Goal: Task Accomplishment & Management: Complete application form

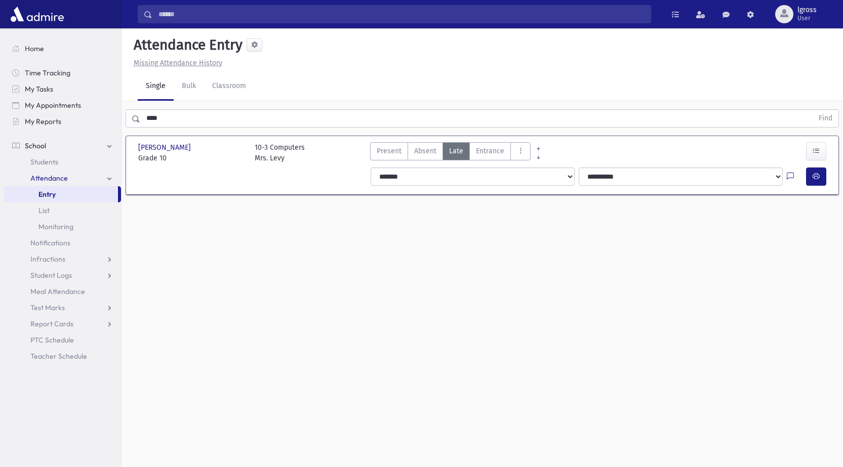
click at [62, 191] on link "Entry" at bounding box center [61, 194] width 114 height 16
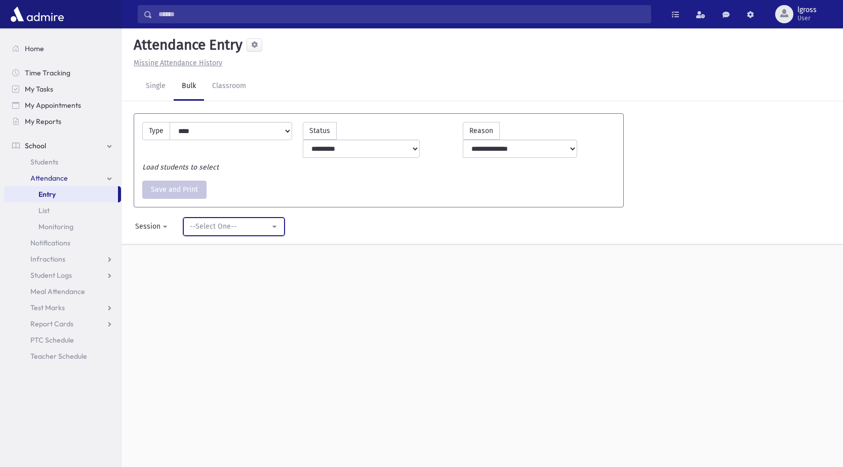
click at [197, 221] on div "--Select One--" at bounding box center [230, 226] width 80 height 11
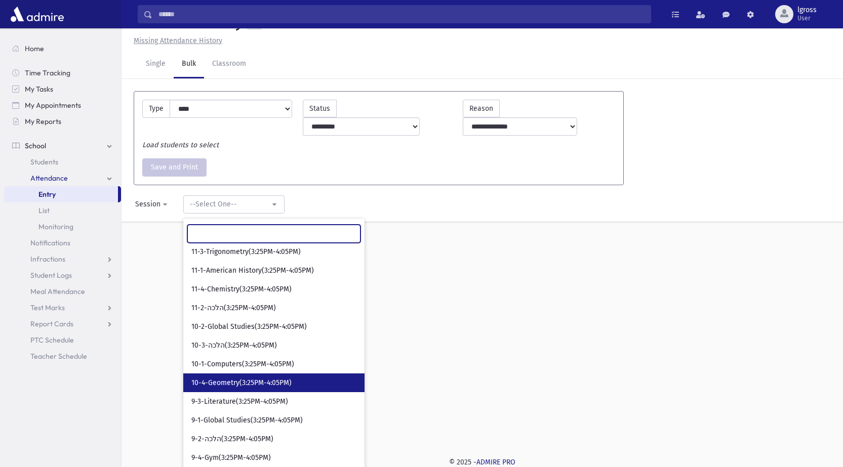
scroll to position [110, 0]
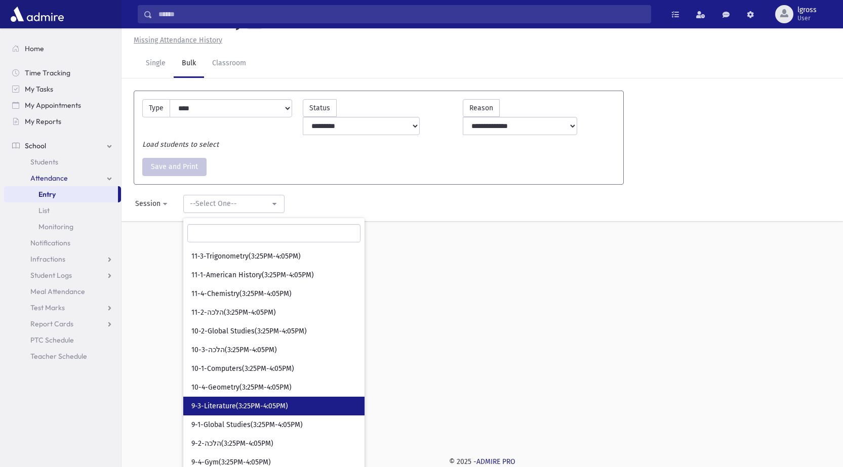
click at [264, 402] on span "9-3-Literature(3:25PM-4:05PM)" at bounding box center [239, 407] width 97 height 10
select select "*****"
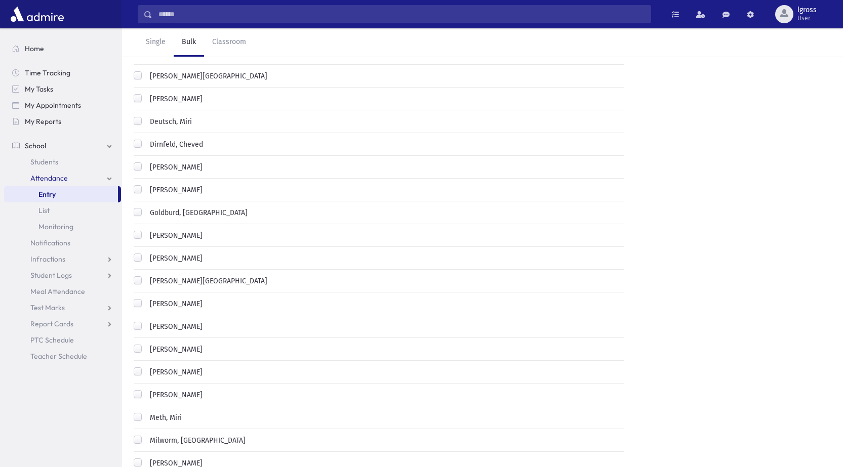
scroll to position [327, 0]
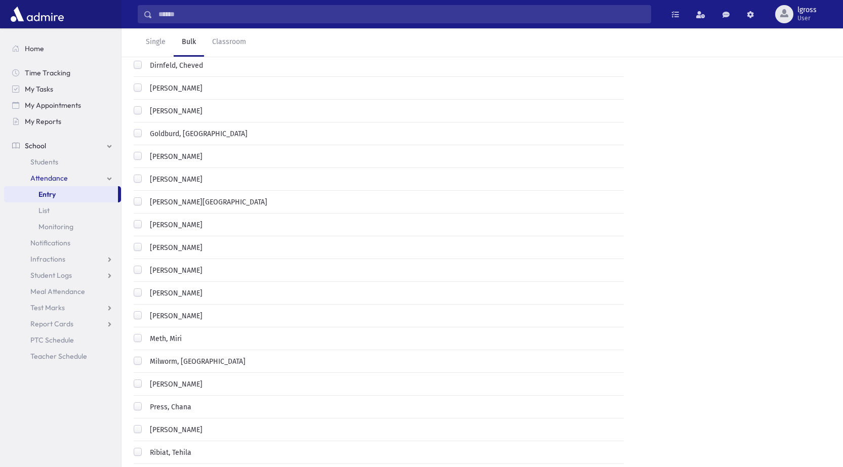
click at [139, 265] on div "Lench, Rochel" at bounding box center [168, 271] width 69 height 12
click at [146, 265] on label "Lench, Rochel" at bounding box center [174, 270] width 57 height 11
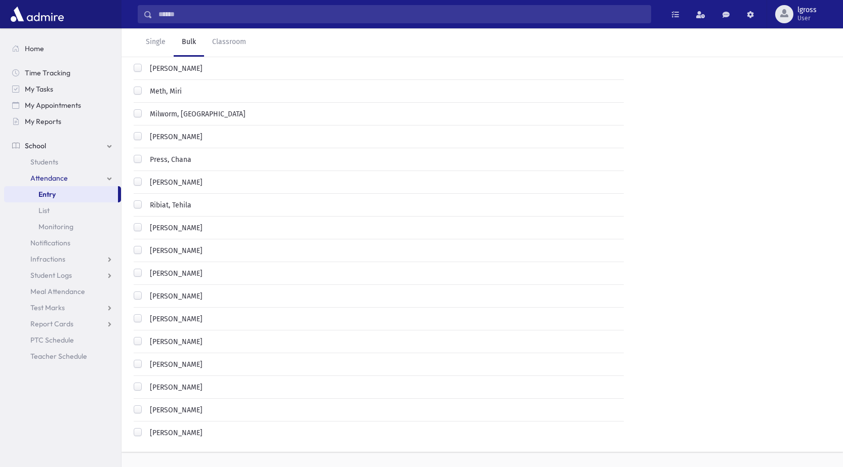
click at [146, 382] on label "Weissmandl, Chayie" at bounding box center [174, 387] width 57 height 11
click at [146, 405] on label "Weisz, Rochel" at bounding box center [174, 410] width 57 height 11
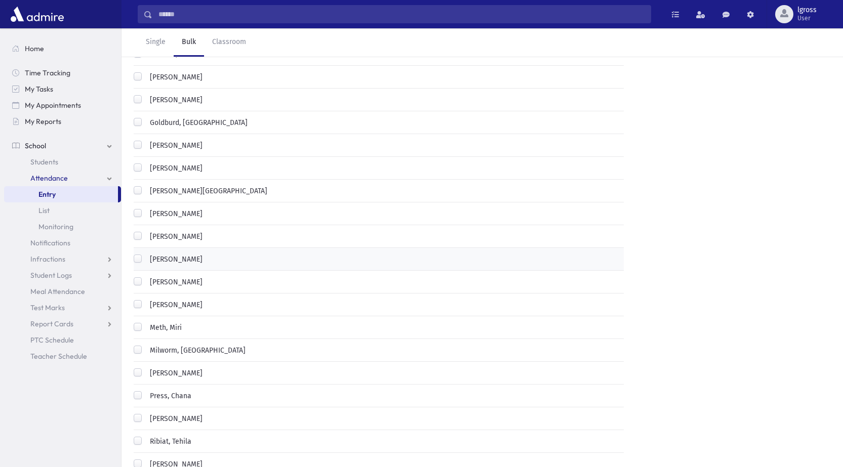
scroll to position [321, 0]
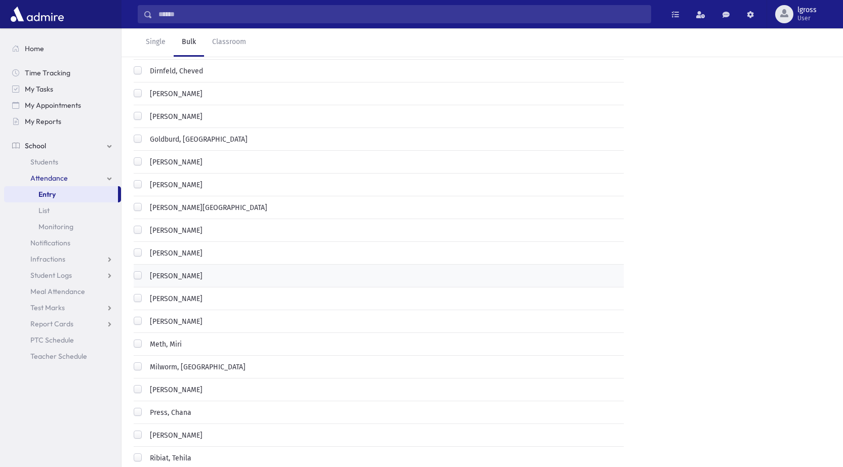
click at [142, 157] on div "Grossman, Malky" at bounding box center [168, 163] width 69 height 12
click at [146, 157] on label "Grossman, Malky" at bounding box center [174, 162] width 57 height 11
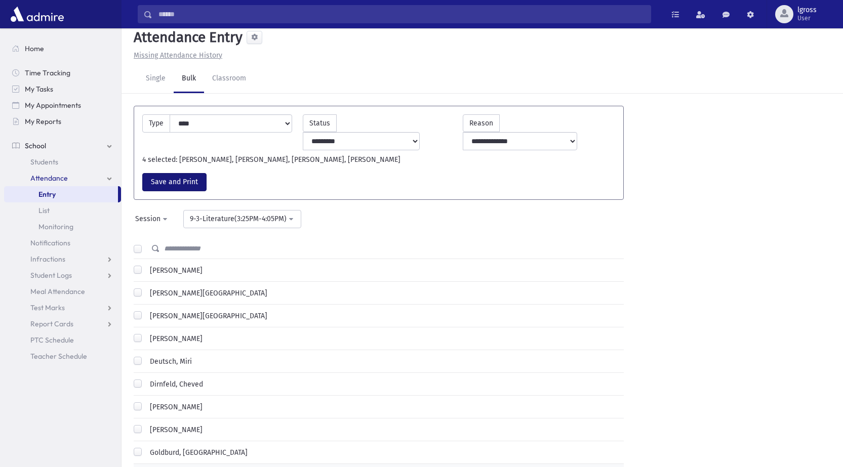
scroll to position [0, 0]
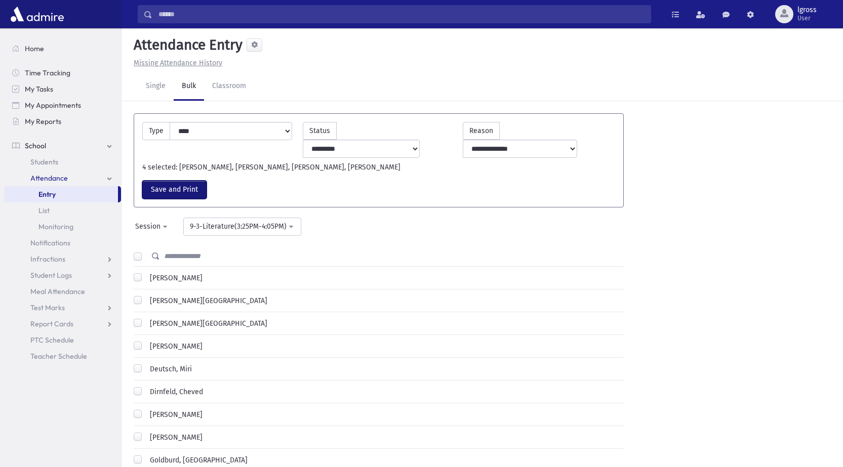
click at [188, 181] on button "Save and Print" at bounding box center [174, 190] width 64 height 18
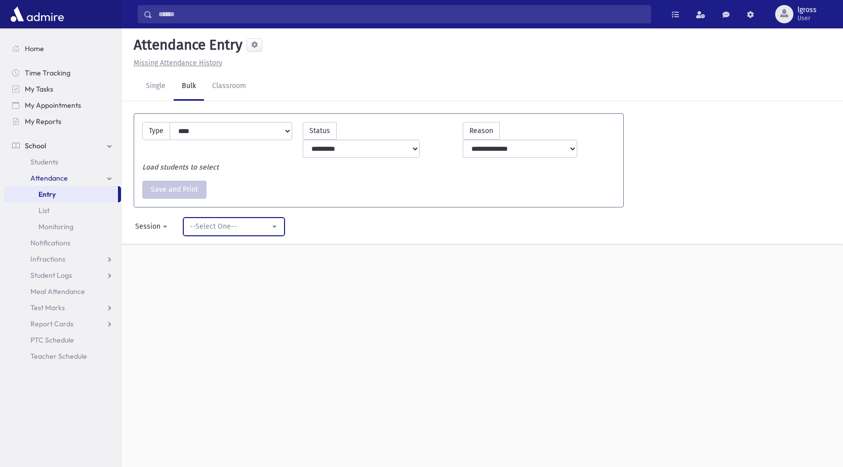
click at [217, 218] on button "--Select One--" at bounding box center [233, 227] width 101 height 18
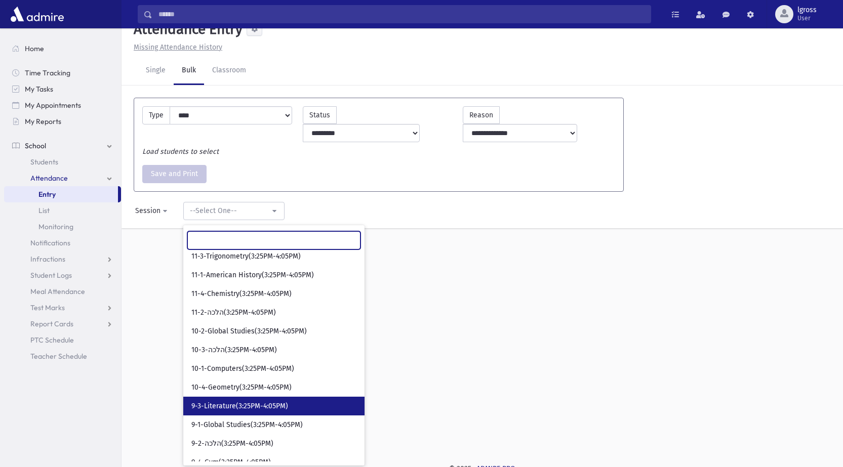
scroll to position [23, 0]
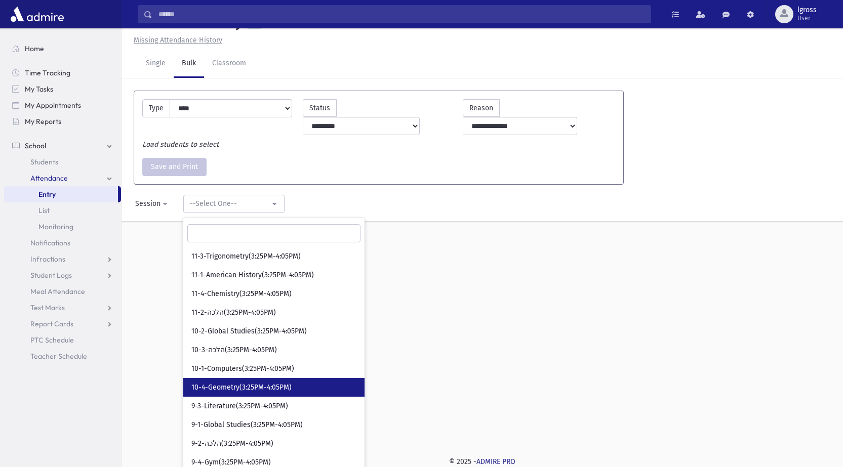
click at [238, 383] on span "10-4-Geometry(3:25PM-4:05PM)" at bounding box center [241, 388] width 100 height 10
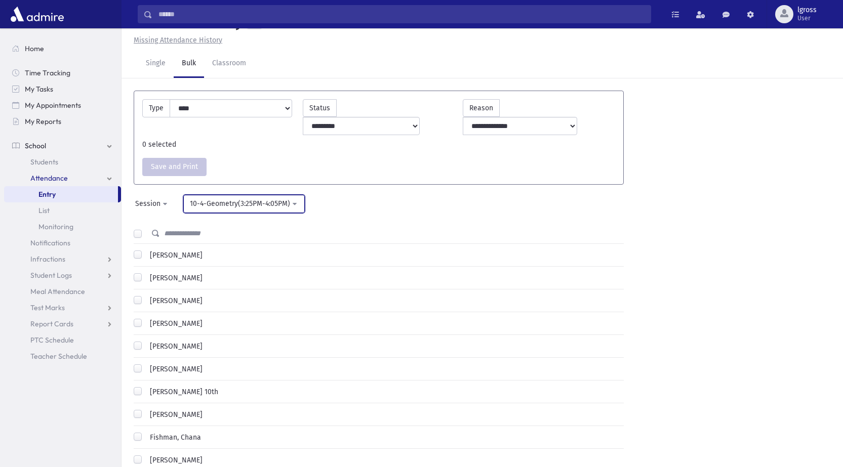
click at [230, 198] on div "10-4-Geometry(3:25PM-4:05PM)" at bounding box center [240, 203] width 100 height 11
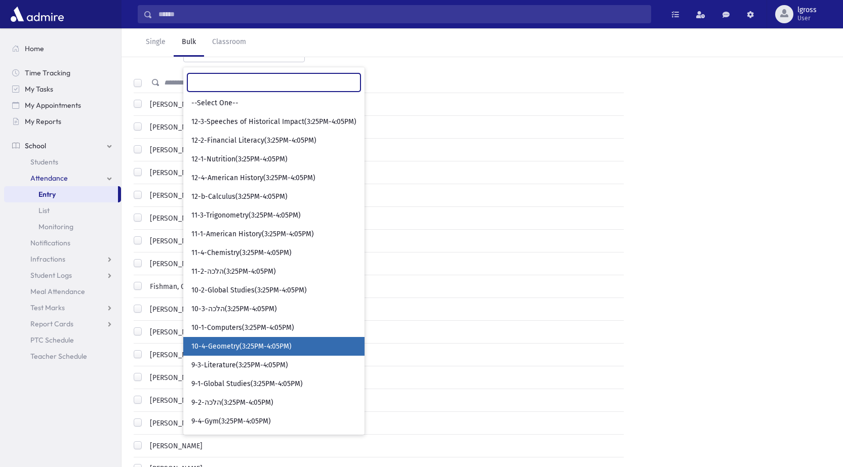
scroll to position [175, 0]
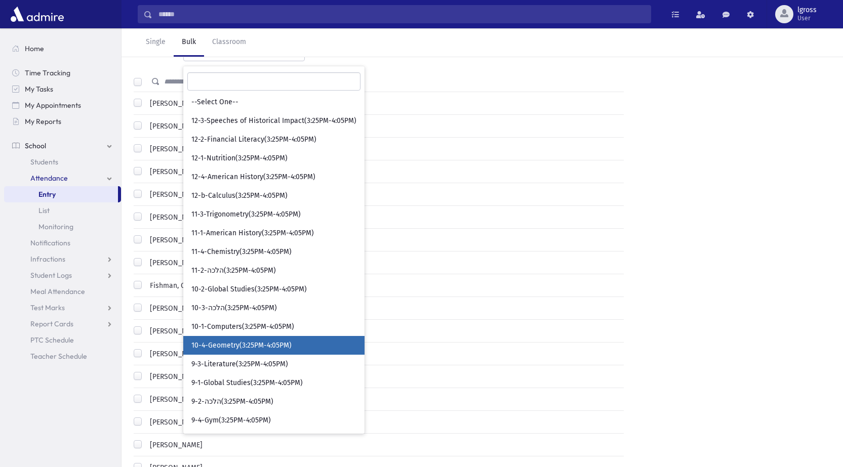
click at [238, 341] on span "10-4-Geometry(3:25PM-4:05PM)" at bounding box center [241, 346] width 100 height 10
select select "*****"
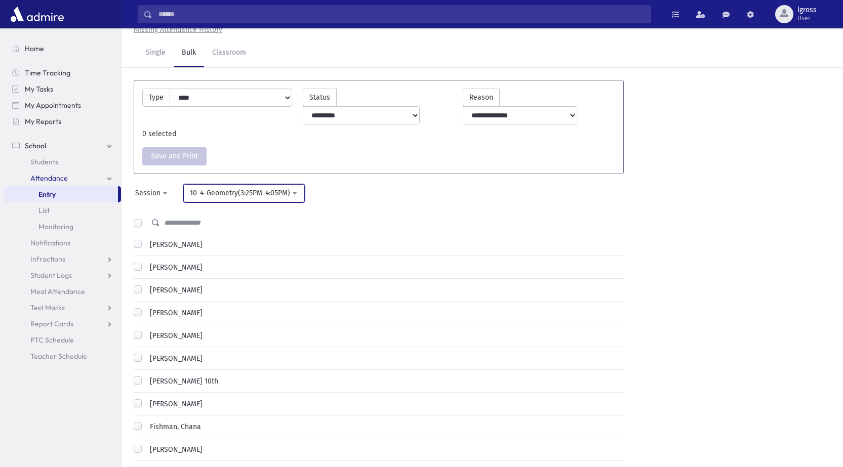
scroll to position [23, 0]
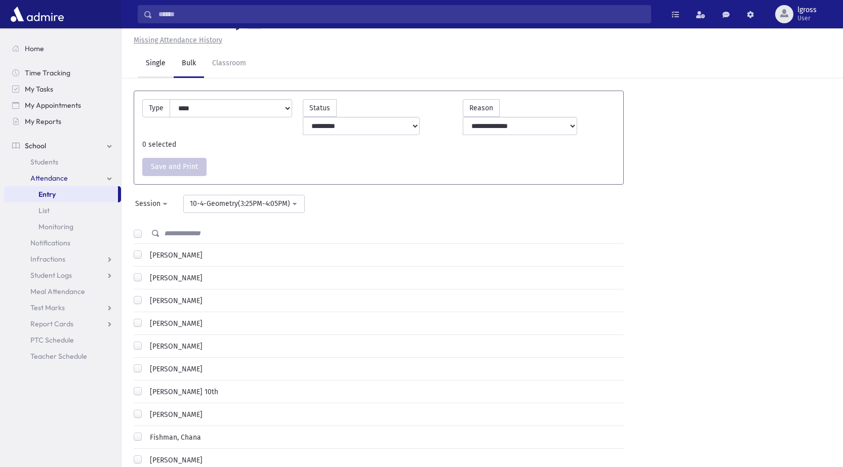
click at [152, 61] on link "Single" at bounding box center [156, 64] width 36 height 28
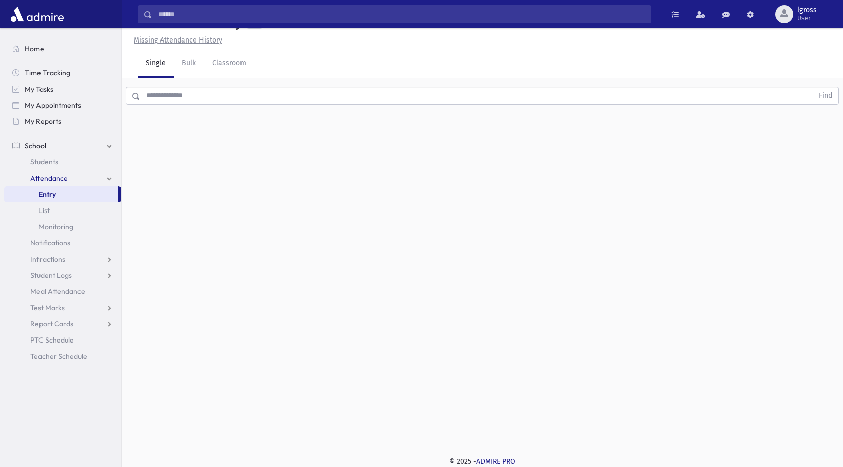
click at [217, 93] on input "text" at bounding box center [476, 96] width 673 height 18
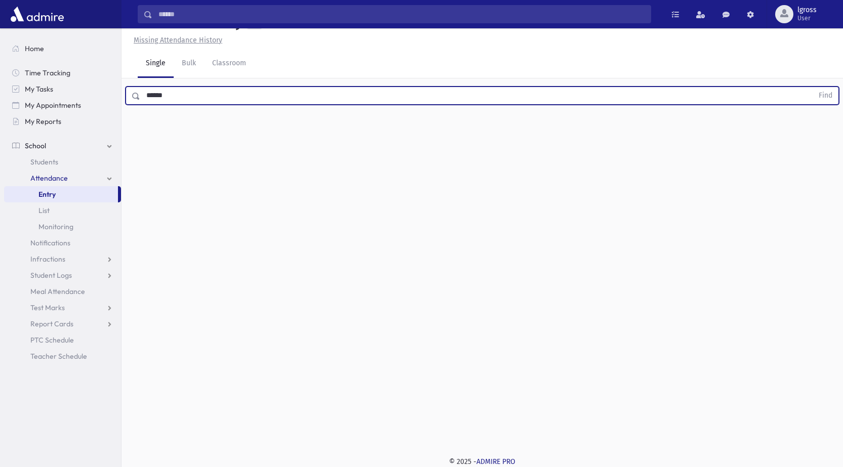
type input "******"
click at [813, 87] on button "Find" at bounding box center [826, 95] width 26 height 17
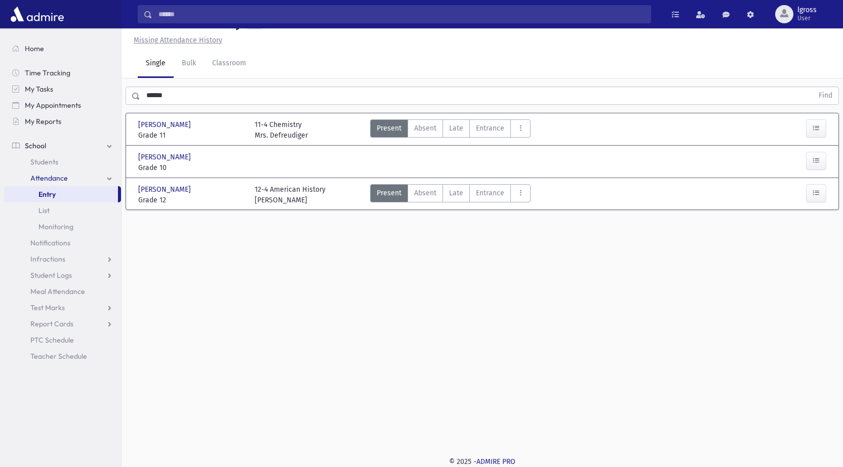
click at [307, 175] on div "Abbott, Hindy Abbott, Hindy Grade 10 Grade 10 Present P Absent A Late L EN" at bounding box center [482, 161] width 696 height 31
click at [193, 65] on link "Bulk" at bounding box center [189, 64] width 30 height 28
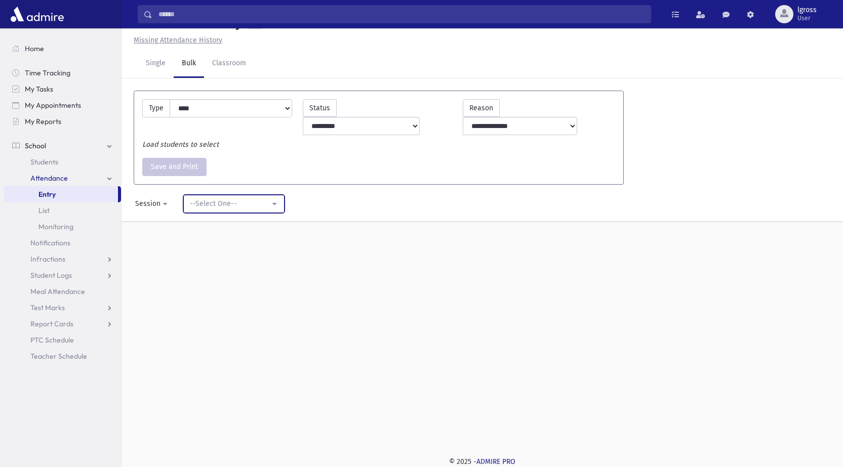
click at [211, 198] on div "--Select One--" at bounding box center [230, 203] width 80 height 11
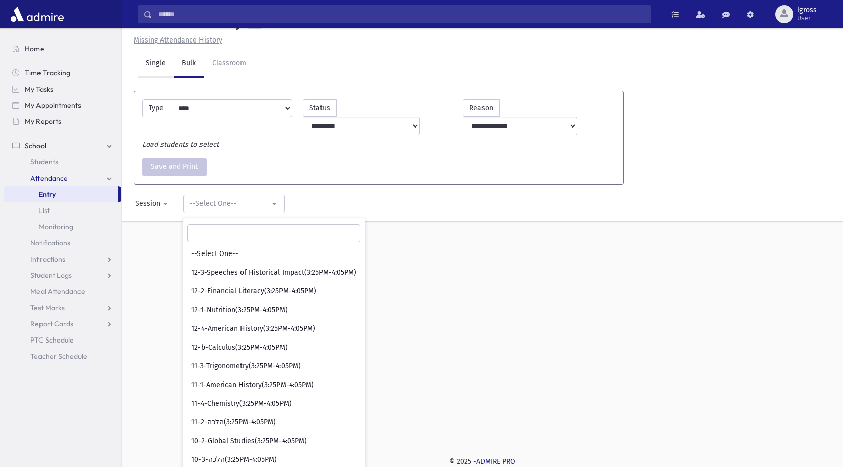
click at [153, 69] on link "Single" at bounding box center [156, 64] width 36 height 28
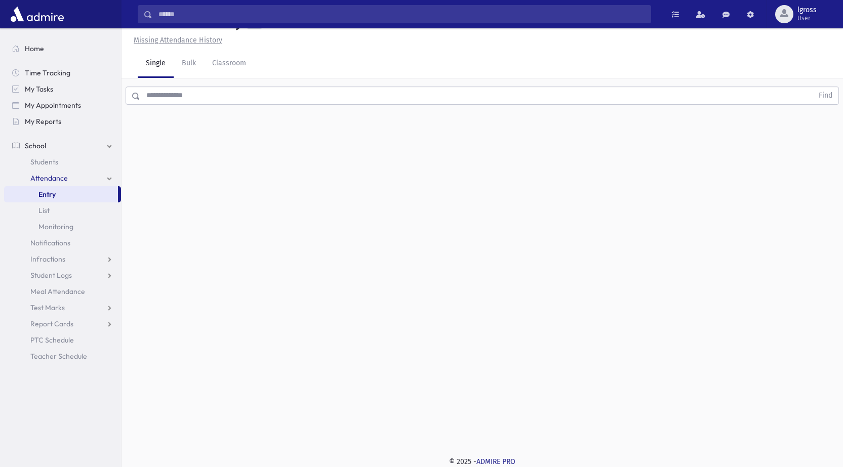
click at [213, 98] on input "text" at bounding box center [476, 96] width 673 height 18
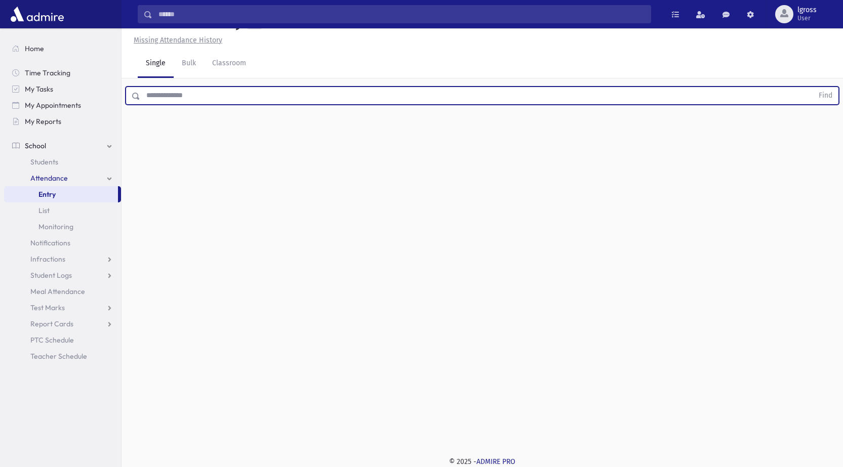
type input "*"
click at [813, 87] on button "Find" at bounding box center [826, 95] width 26 height 17
click at [461, 131] on span "Late" at bounding box center [456, 128] width 14 height 11
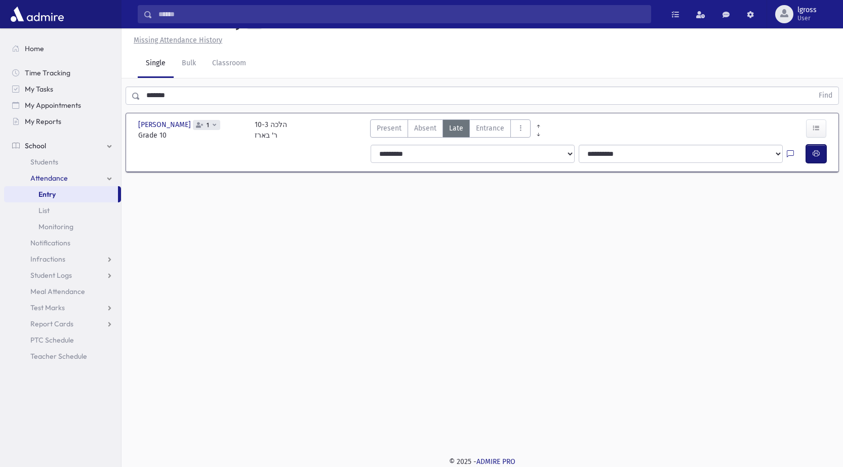
click at [818, 152] on icon "button" at bounding box center [816, 153] width 7 height 9
click at [186, 93] on input "*******" at bounding box center [476, 96] width 673 height 18
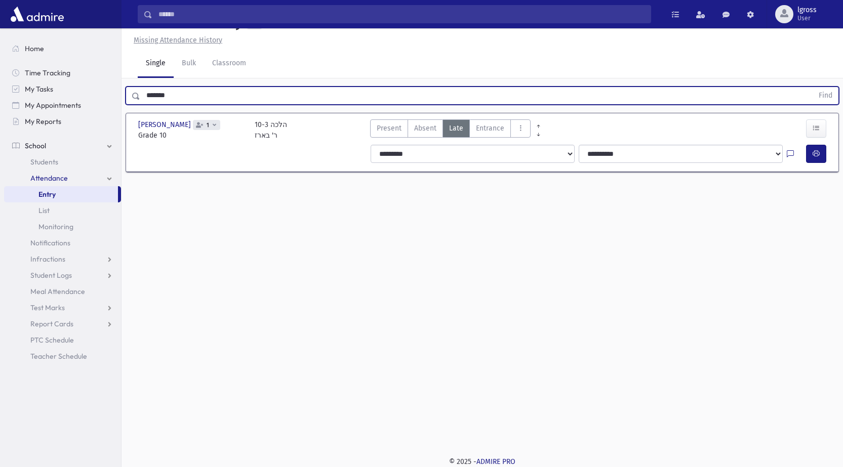
click at [182, 99] on input "*******" at bounding box center [476, 96] width 673 height 18
click at [182, 103] on input "*******" at bounding box center [476, 96] width 673 height 18
drag, startPoint x: 182, startPoint y: 102, endPoint x: 115, endPoint y: 100, distance: 67.4
click at [115, 100] on div "Search Results Students" at bounding box center [421, 222] width 843 height 490
click at [813, 87] on button "Find" at bounding box center [826, 95] width 26 height 17
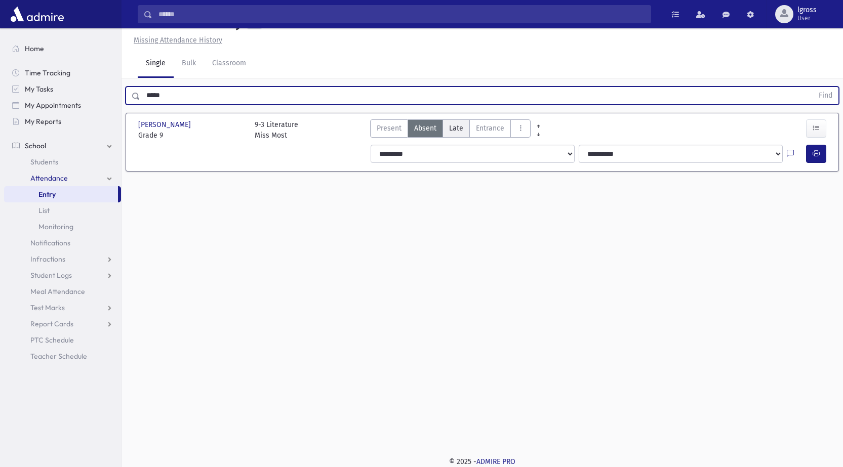
click at [459, 128] on span "Late" at bounding box center [456, 128] width 14 height 11
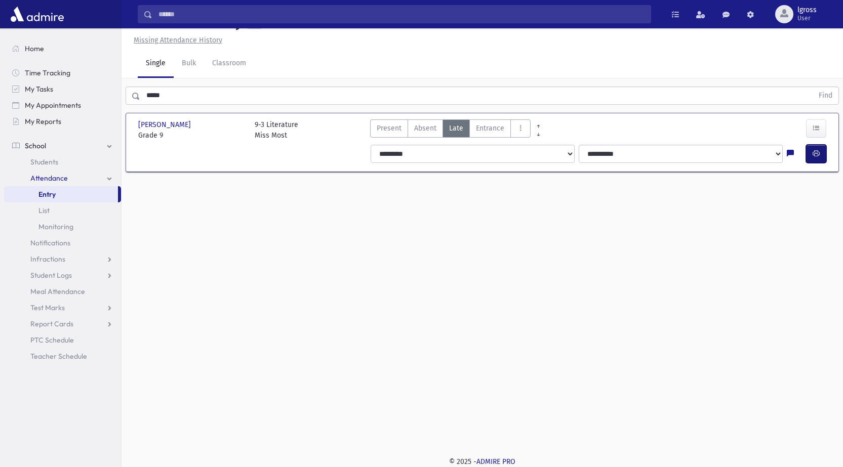
click at [815, 153] on icon "button" at bounding box center [816, 153] width 7 height 9
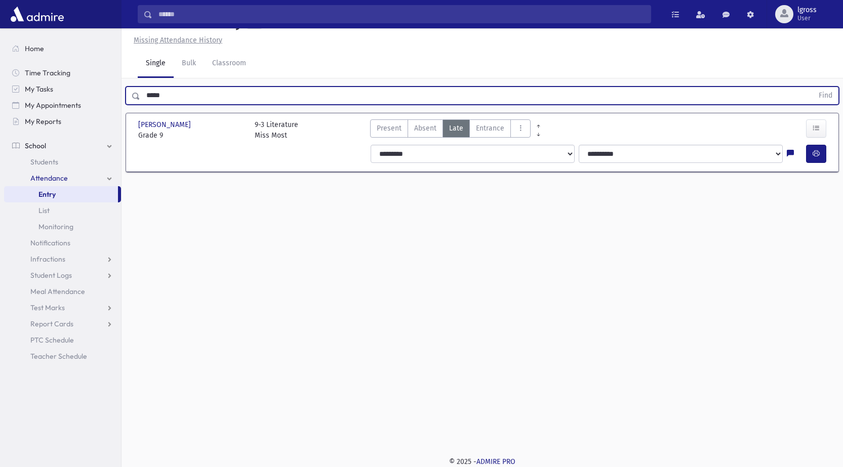
drag, startPoint x: 177, startPoint y: 92, endPoint x: 132, endPoint y: 94, distance: 45.6
click at [133, 94] on div "***** Find" at bounding box center [482, 96] width 713 height 18
click at [813, 87] on button "Find" at bounding box center [826, 95] width 26 height 17
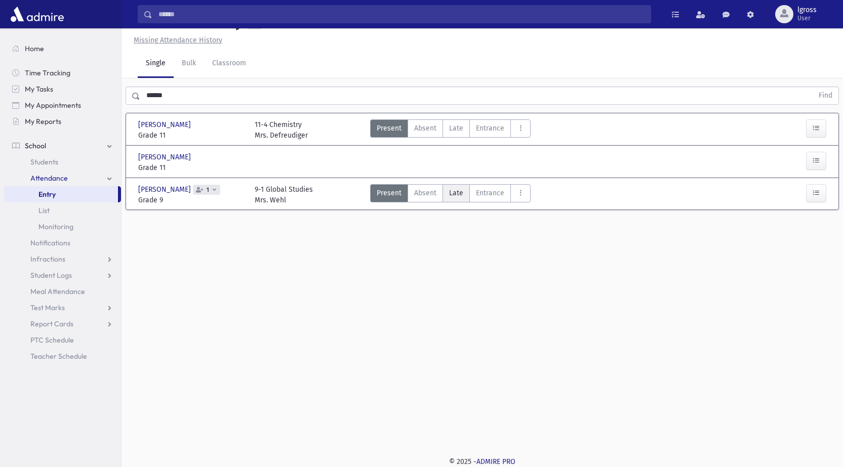
click at [457, 195] on span "Late" at bounding box center [456, 193] width 14 height 11
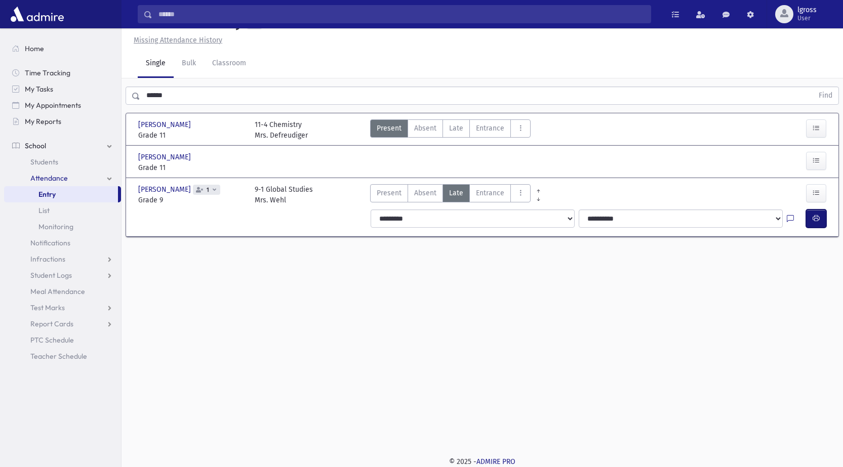
click at [819, 221] on icon "button" at bounding box center [816, 218] width 7 height 9
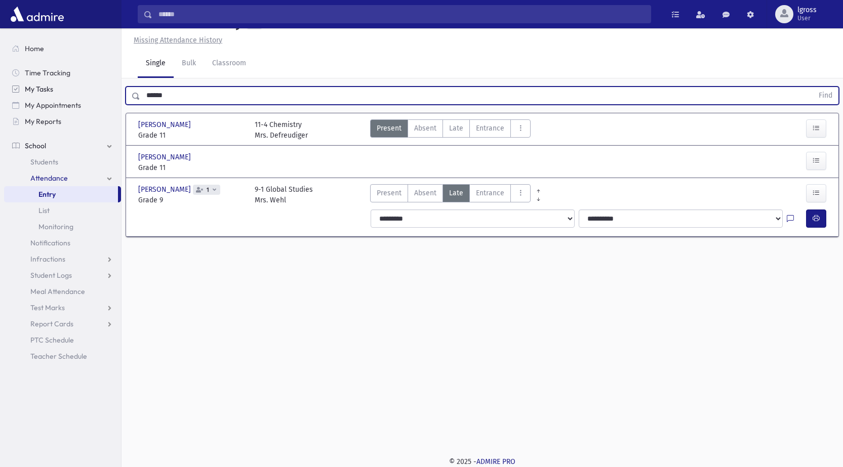
drag, startPoint x: 187, startPoint y: 97, endPoint x: 107, endPoint y: 87, distance: 80.2
click at [107, 87] on div "Search Results Students" at bounding box center [421, 222] width 843 height 490
click at [813, 87] on button "Find" at bounding box center [826, 95] width 26 height 17
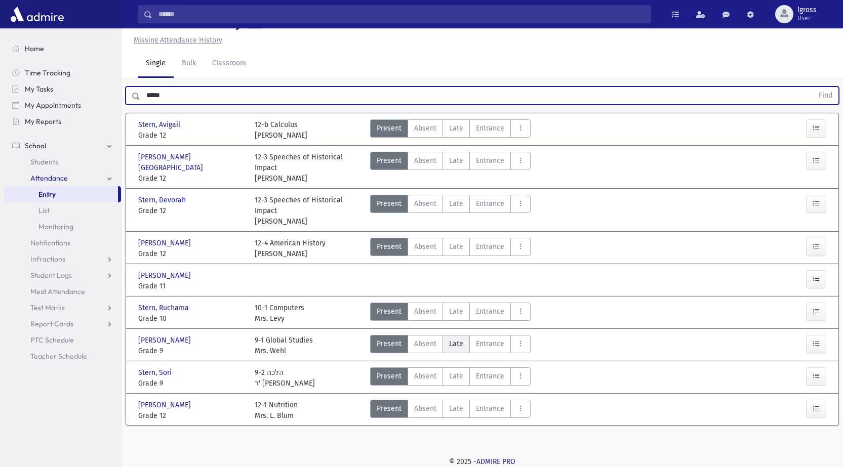
click at [454, 346] on span "Late" at bounding box center [456, 344] width 14 height 11
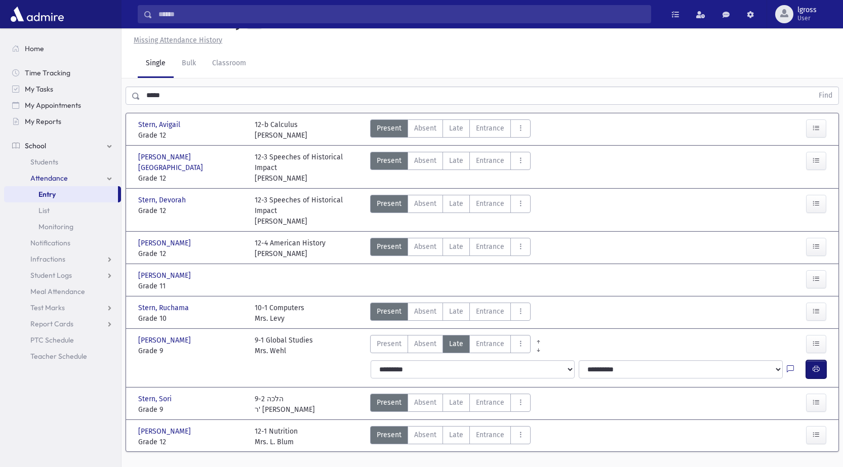
click at [814, 372] on icon "button" at bounding box center [816, 369] width 7 height 9
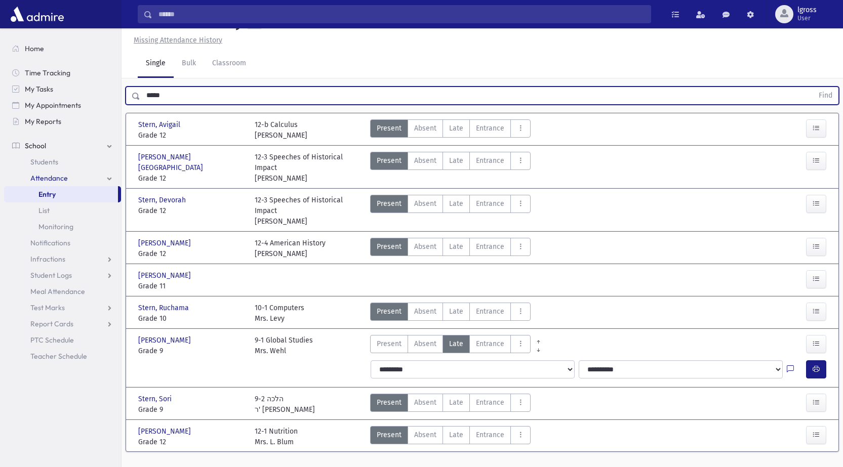
drag, startPoint x: 175, startPoint y: 90, endPoint x: 122, endPoint y: 85, distance: 53.4
click at [122, 85] on div "***** Find" at bounding box center [483, 93] width 722 height 30
click at [813, 87] on button "Find" at bounding box center [826, 95] width 26 height 17
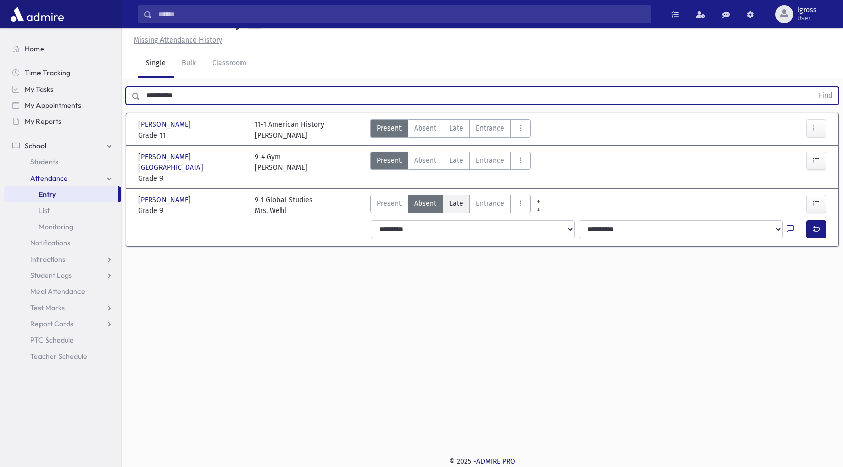
click at [457, 198] on span "Late" at bounding box center [456, 203] width 14 height 11
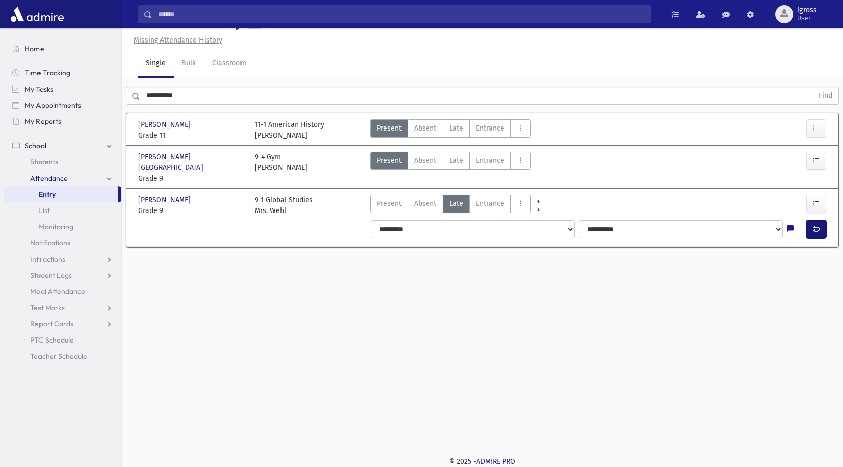
click at [814, 220] on button "button" at bounding box center [816, 229] width 20 height 18
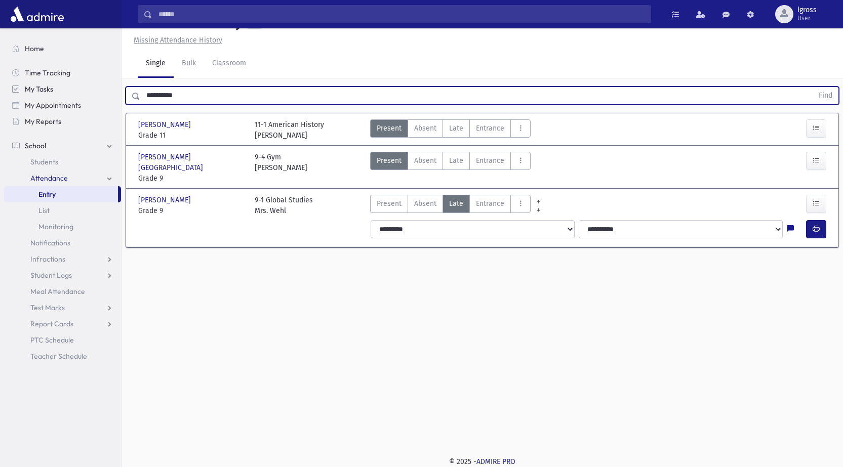
drag, startPoint x: 204, startPoint y: 92, endPoint x: 108, endPoint y: 89, distance: 95.7
click at [108, 89] on div "Search Results Students" at bounding box center [421, 222] width 843 height 490
click at [813, 87] on button "Find" at bounding box center [826, 95] width 26 height 17
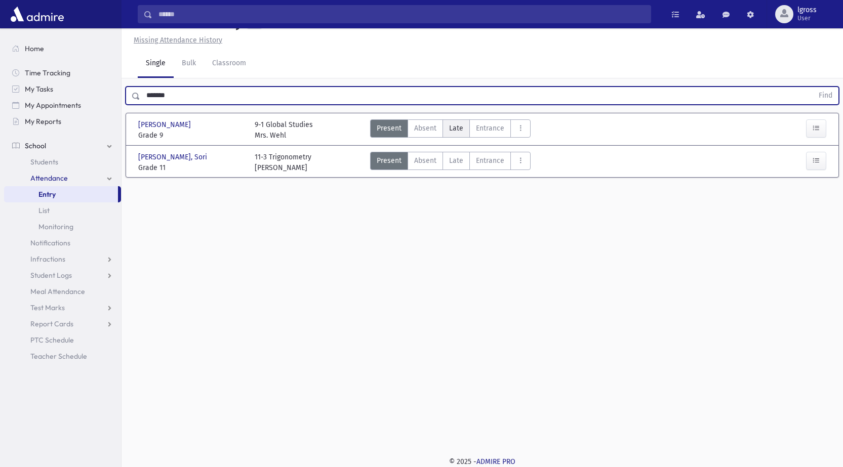
click at [459, 128] on span "Late" at bounding box center [456, 128] width 14 height 11
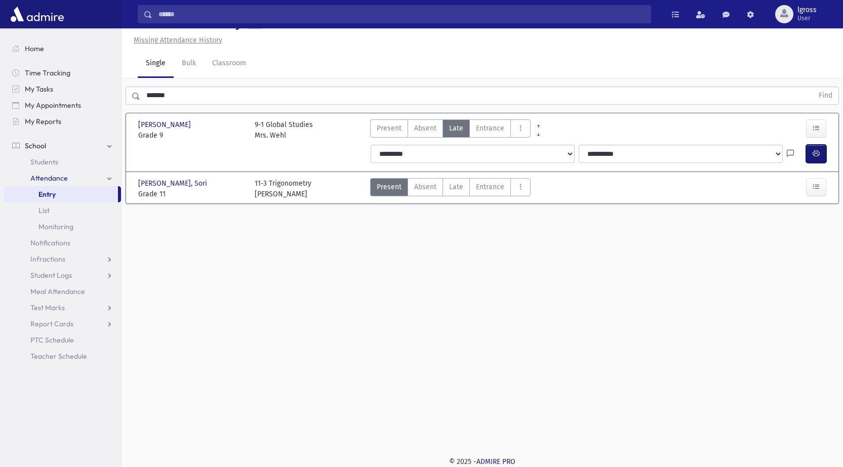
click at [817, 150] on icon "button" at bounding box center [816, 153] width 7 height 9
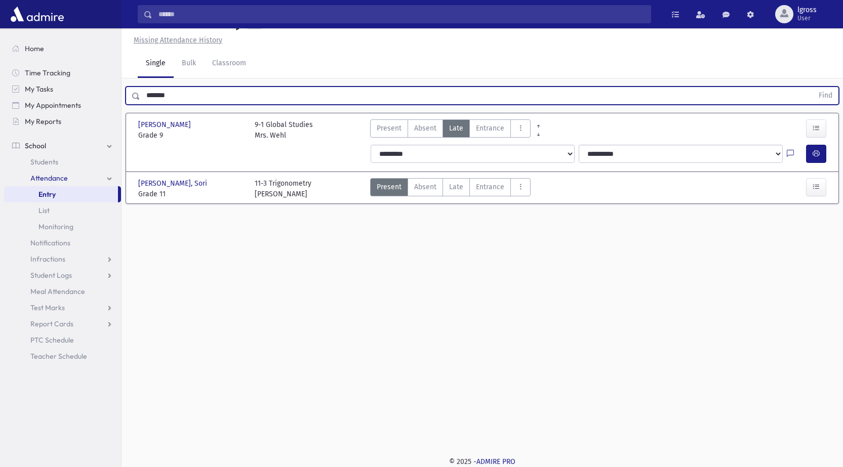
drag, startPoint x: 182, startPoint y: 100, endPoint x: 126, endPoint y: 90, distance: 57.0
click at [128, 90] on div "******* Find" at bounding box center [482, 96] width 713 height 18
click at [813, 87] on button "Find" at bounding box center [826, 95] width 26 height 17
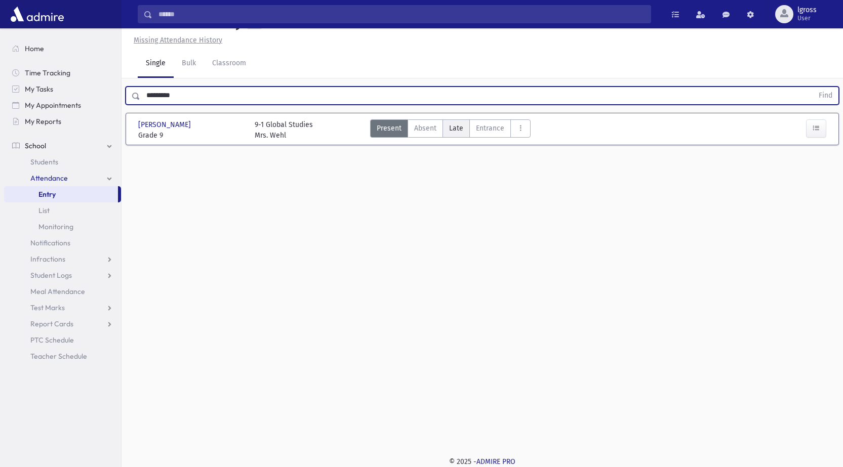
click at [457, 132] on span "Late" at bounding box center [456, 128] width 14 height 11
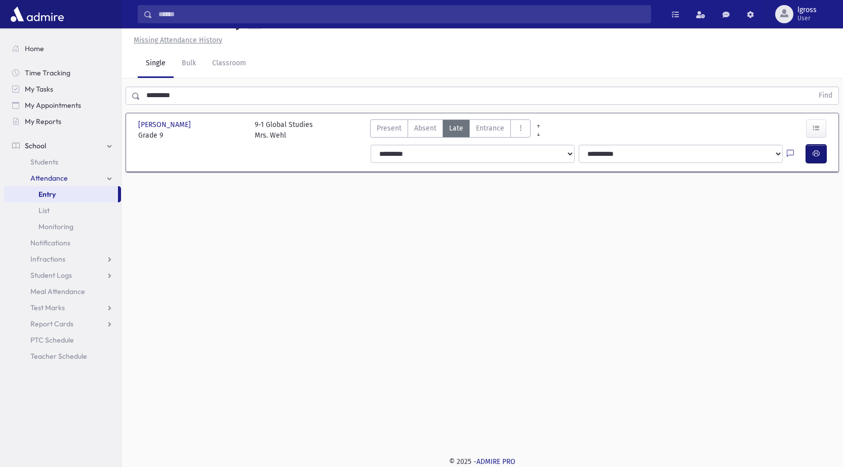
click at [817, 151] on icon "button" at bounding box center [816, 153] width 7 height 9
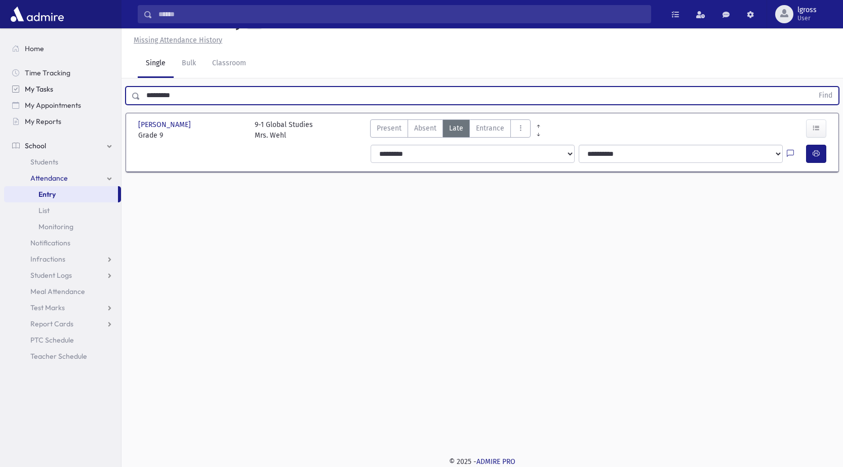
drag, startPoint x: 185, startPoint y: 101, endPoint x: 118, endPoint y: 82, distance: 69.7
click at [118, 82] on div "Search Results Students" at bounding box center [421, 222] width 843 height 490
click at [813, 87] on button "Find" at bounding box center [826, 95] width 26 height 17
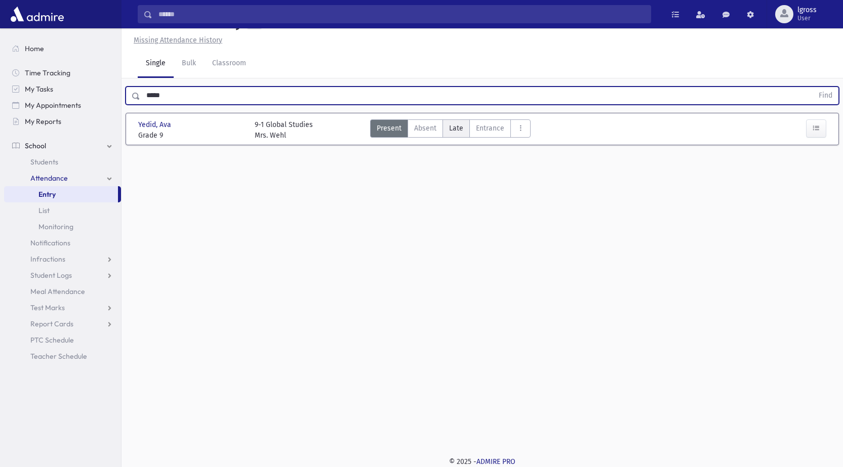
click at [451, 129] on span "Late" at bounding box center [456, 128] width 14 height 11
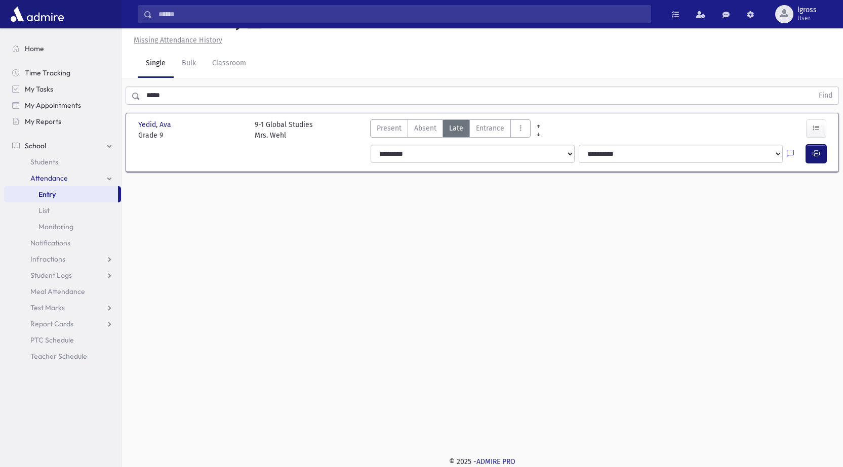
click at [825, 151] on button "button" at bounding box center [816, 154] width 20 height 18
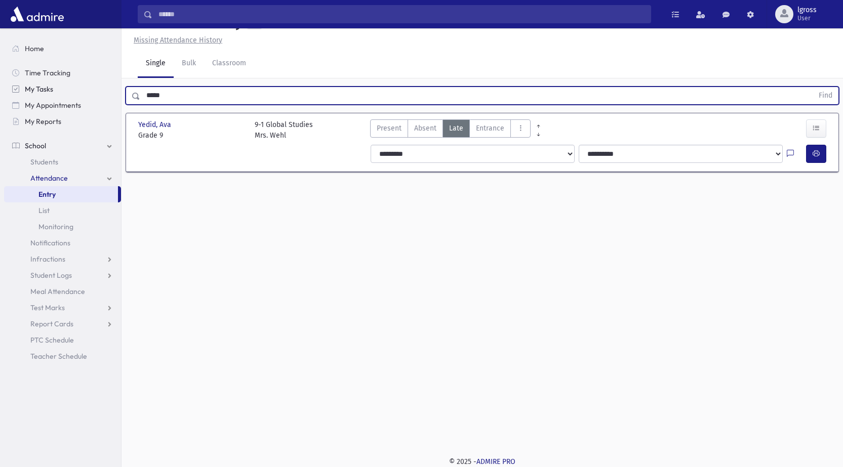
drag, startPoint x: 177, startPoint y: 96, endPoint x: 91, endPoint y: 87, distance: 86.1
click at [91, 87] on div "Search Results Students" at bounding box center [421, 222] width 843 height 490
click at [813, 87] on button "Find" at bounding box center [826, 95] width 26 height 17
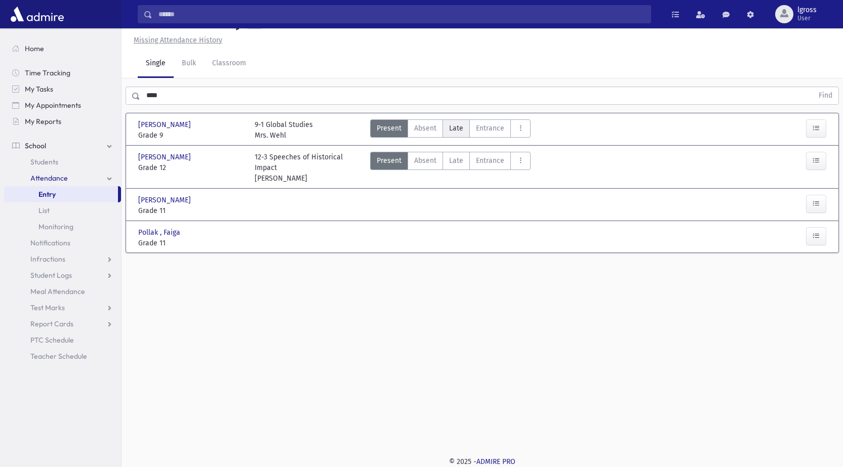
click at [454, 128] on span "Late" at bounding box center [456, 128] width 14 height 11
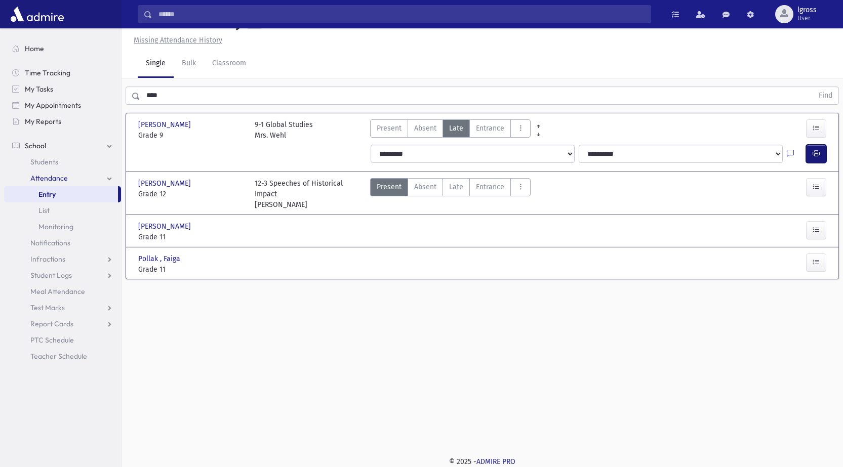
drag, startPoint x: 821, startPoint y: 151, endPoint x: 813, endPoint y: 144, distance: 10.4
click at [821, 150] on button "button" at bounding box center [816, 154] width 20 height 18
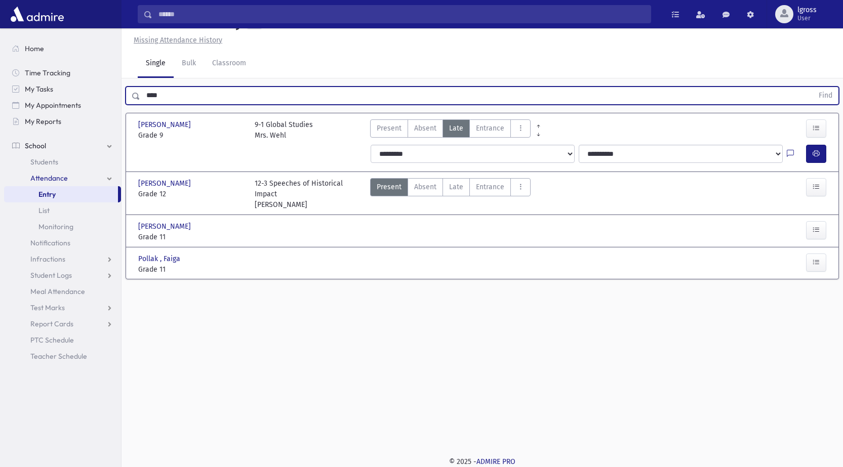
drag, startPoint x: 216, startPoint y: 98, endPoint x: 143, endPoint y: 90, distance: 73.4
click at [144, 90] on input "****" at bounding box center [476, 96] width 673 height 18
click at [813, 87] on button "Find" at bounding box center [826, 95] width 26 height 17
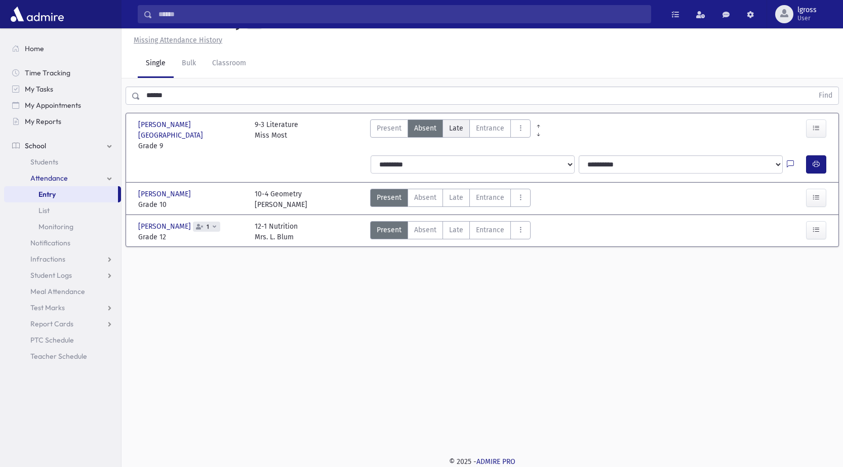
click at [462, 130] on span "Late" at bounding box center [456, 128] width 14 height 11
click at [818, 160] on icon "button" at bounding box center [816, 164] width 7 height 9
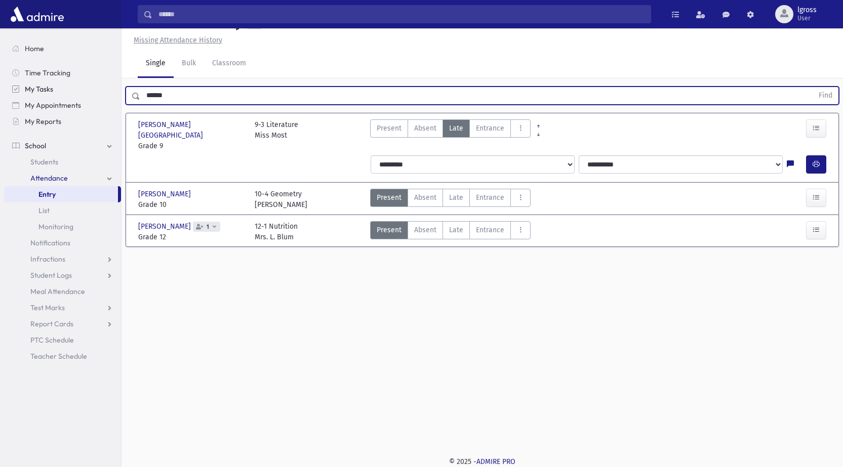
drag, startPoint x: 183, startPoint y: 91, endPoint x: 89, endPoint y: 93, distance: 94.2
click at [100, 92] on div "Search Results Students" at bounding box center [421, 222] width 843 height 490
click at [813, 87] on button "Find" at bounding box center [826, 95] width 26 height 17
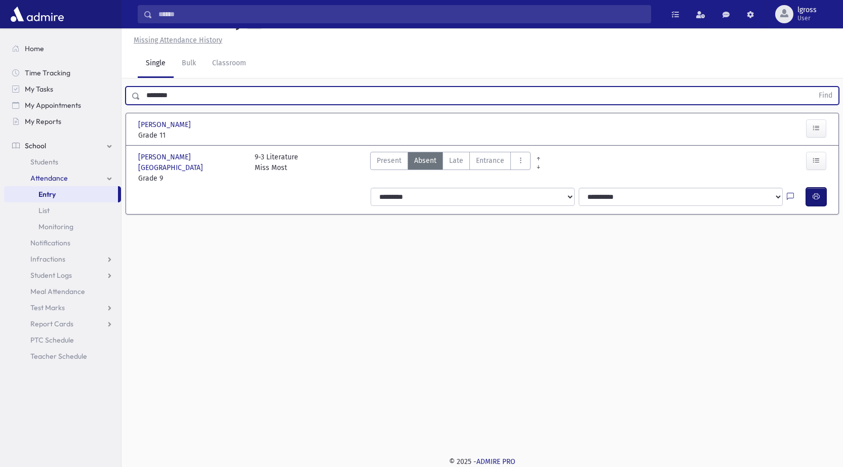
click at [820, 188] on button "button" at bounding box center [816, 197] width 20 height 18
drag, startPoint x: 194, startPoint y: 95, endPoint x: 139, endPoint y: 88, distance: 55.6
click at [139, 88] on div "******** Find" at bounding box center [482, 96] width 713 height 18
click at [813, 87] on button "Find" at bounding box center [826, 95] width 26 height 17
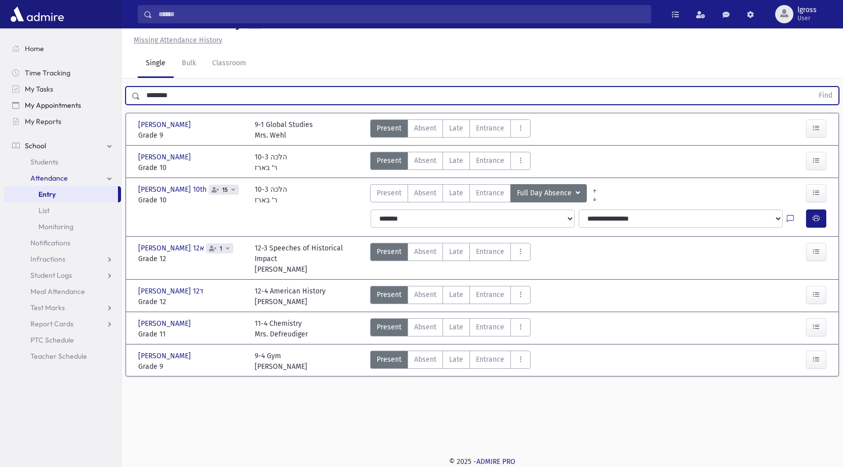
drag, startPoint x: 191, startPoint y: 100, endPoint x: 87, endPoint y: 99, distance: 103.8
click at [87, 99] on div "Search Results Students" at bounding box center [421, 222] width 843 height 490
click at [813, 87] on button "Find" at bounding box center [826, 95] width 26 height 17
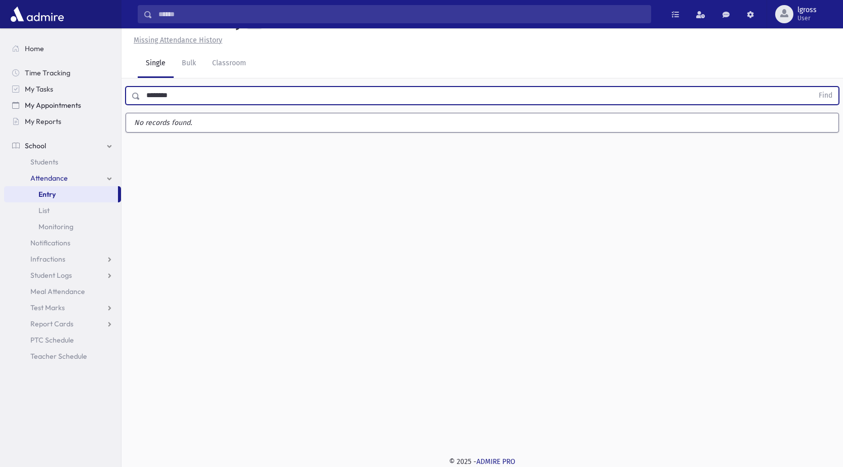
type input "********"
click at [813, 87] on button "Find" at bounding box center [826, 95] width 26 height 17
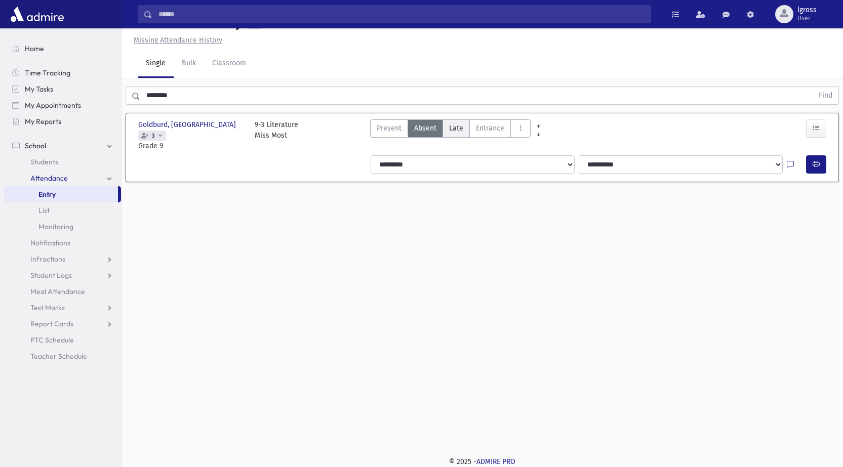
click at [456, 129] on span "Late" at bounding box center [456, 128] width 14 height 11
drag, startPoint x: 442, startPoint y: 147, endPoint x: 434, endPoint y: 151, distance: 8.4
click at [436, 155] on select "**********" at bounding box center [473, 164] width 204 height 18
select select "*******"
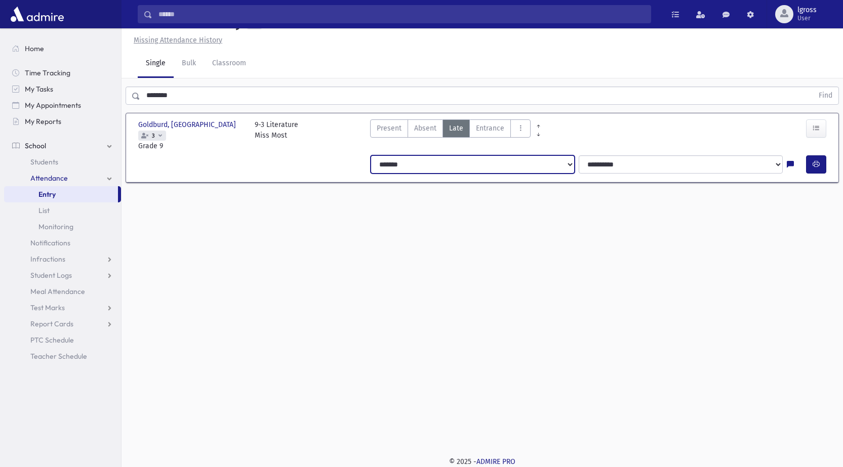
click at [371, 155] on select "**********" at bounding box center [473, 164] width 204 height 18
click at [818, 160] on icon "button" at bounding box center [816, 164] width 7 height 9
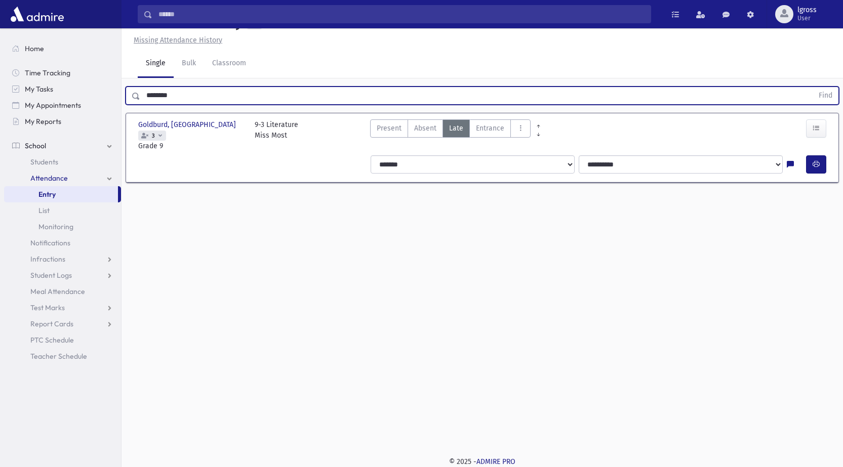
drag, startPoint x: 217, startPoint y: 90, endPoint x: 0, endPoint y: 98, distance: 216.9
click at [0, 98] on div "Search Results Students" at bounding box center [421, 222] width 843 height 490
click at [813, 87] on button "Find" at bounding box center [826, 95] width 26 height 17
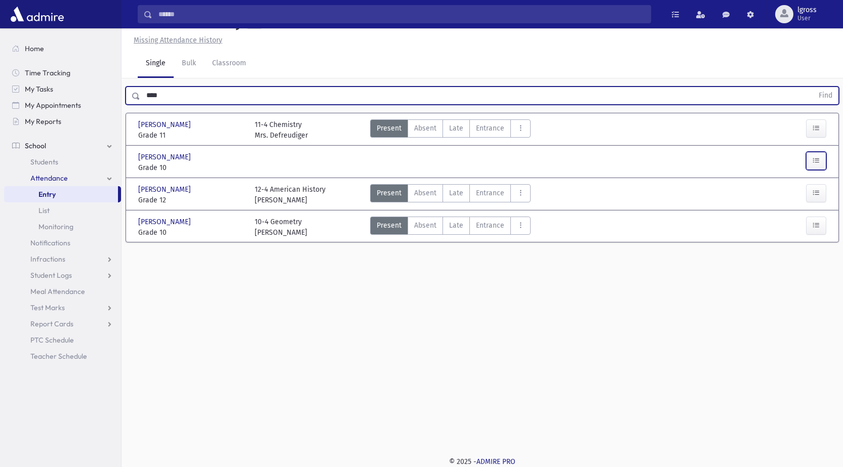
click at [819, 154] on button "button" at bounding box center [816, 161] width 20 height 18
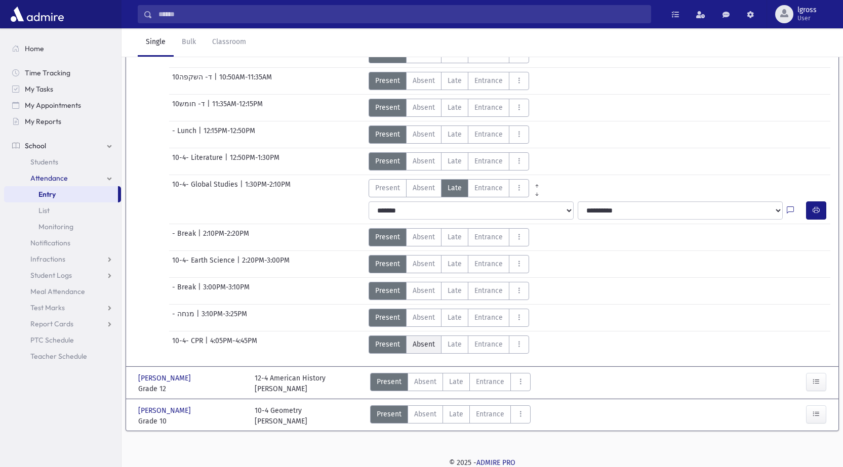
scroll to position [255, 0]
click at [460, 286] on span "Late" at bounding box center [455, 290] width 14 height 11
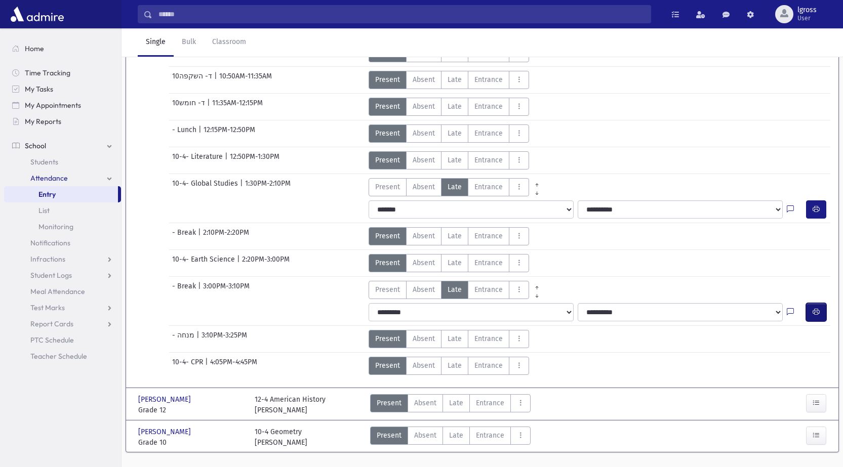
click at [814, 309] on icon "button" at bounding box center [816, 312] width 7 height 9
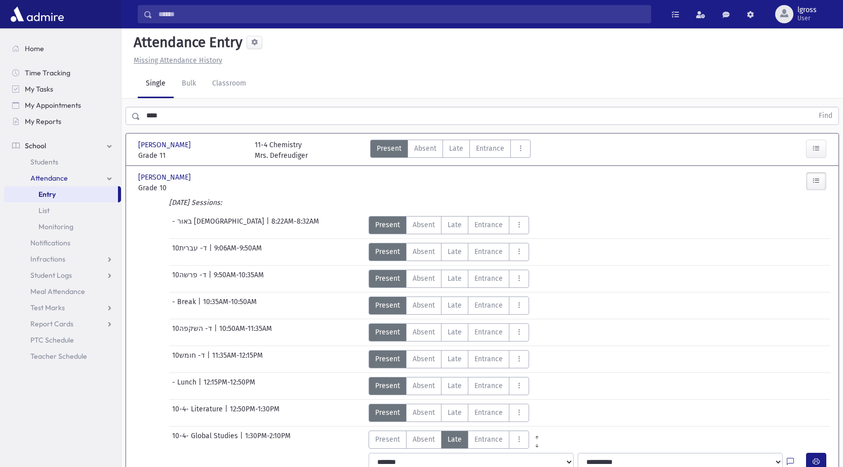
scroll to position [0, 0]
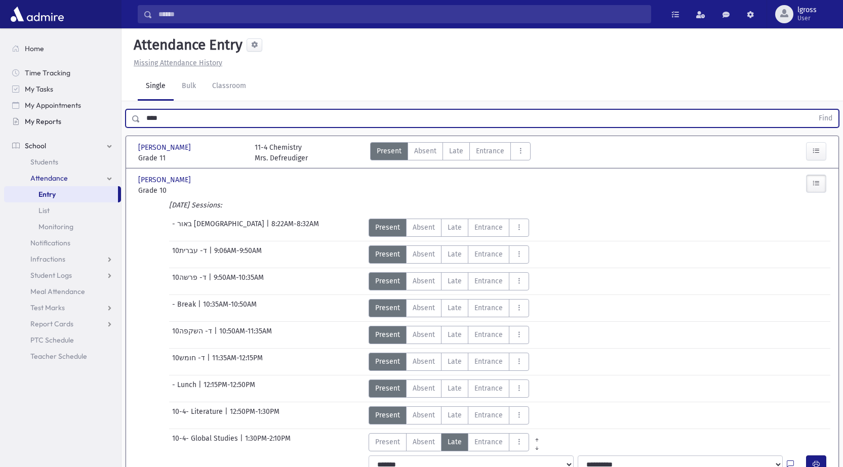
drag, startPoint x: 196, startPoint y: 123, endPoint x: 75, endPoint y: 124, distance: 121.5
click at [75, 124] on div "Search Results Students" at bounding box center [421, 372] width 843 height 745
click at [813, 110] on button "Find" at bounding box center [826, 118] width 26 height 17
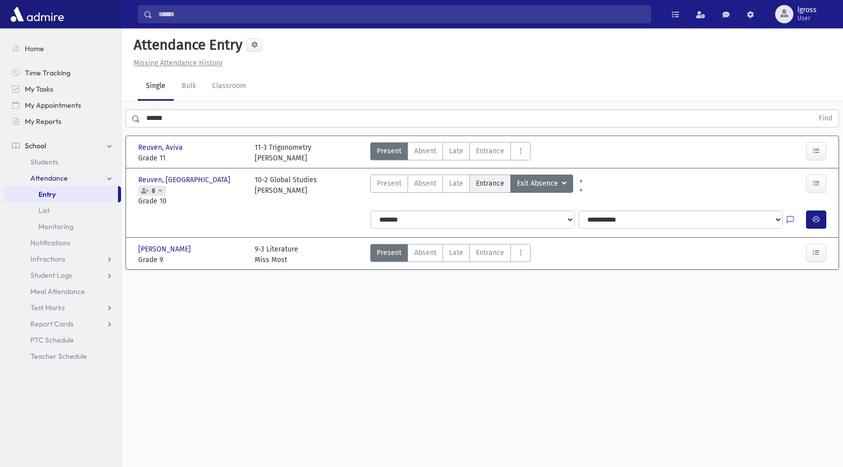
click at [469, 181] on label "Entrance EN" at bounding box center [490, 184] width 42 height 18
click at [822, 186] on button "button" at bounding box center [816, 184] width 20 height 18
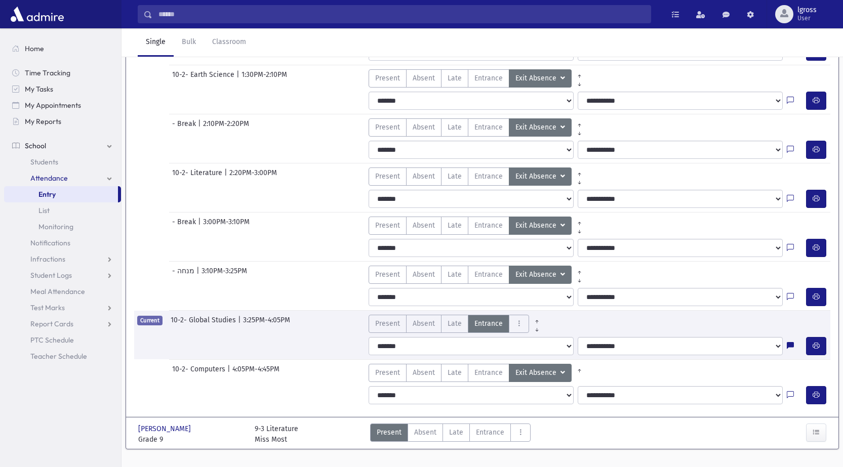
scroll to position [455, 0]
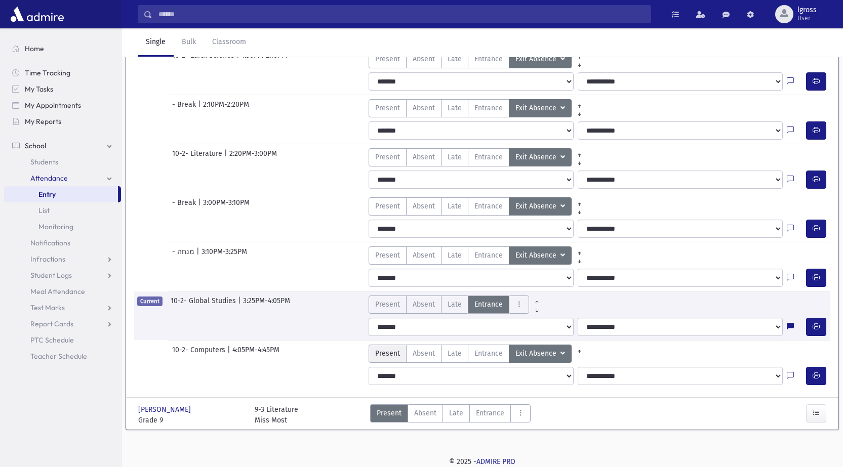
click at [394, 354] on span "Present" at bounding box center [387, 353] width 25 height 11
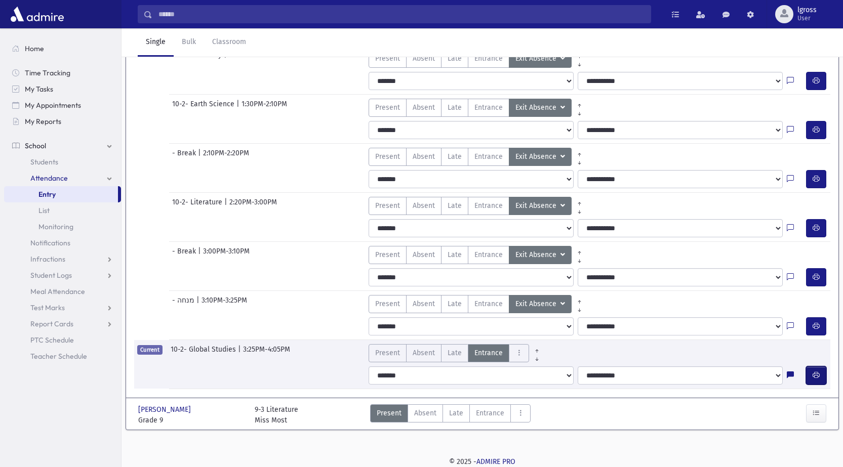
click at [809, 371] on button "button" at bounding box center [816, 376] width 20 height 18
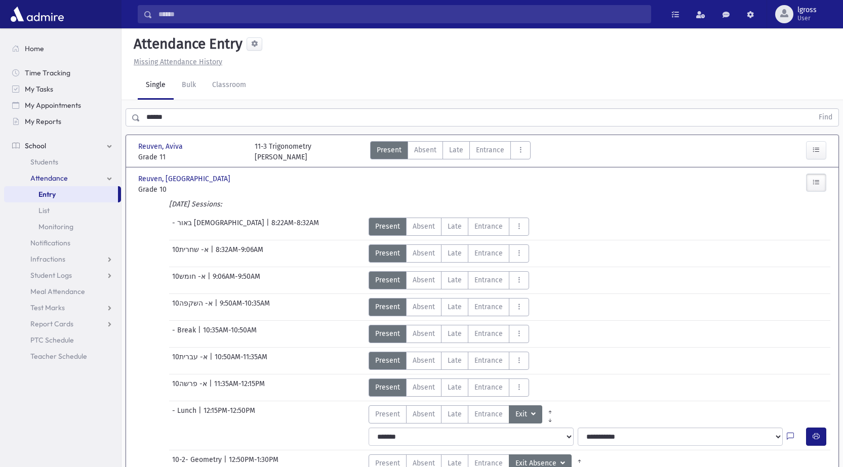
scroll to position [0, 0]
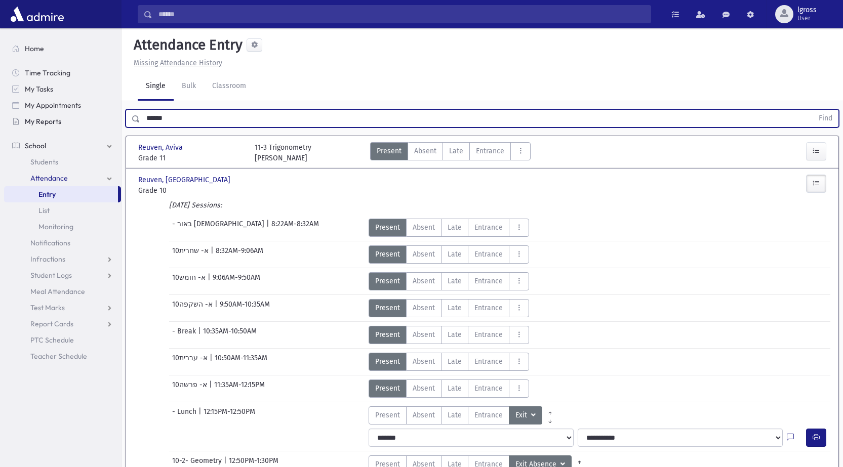
drag, startPoint x: 164, startPoint y: 122, endPoint x: 9, endPoint y: 119, distance: 154.4
click at [24, 123] on div "Search Results Students" at bounding box center [421, 436] width 843 height 873
type input "****"
click at [813, 110] on button "Find" at bounding box center [826, 118] width 26 height 17
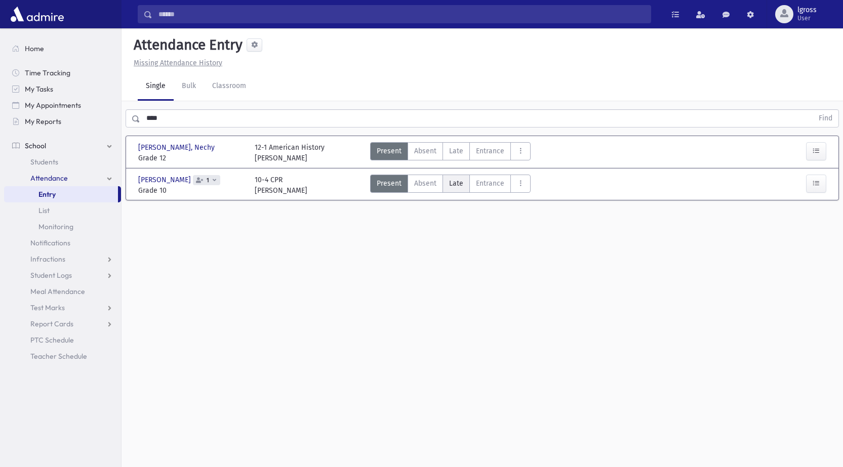
click at [451, 185] on span "Late" at bounding box center [456, 183] width 14 height 11
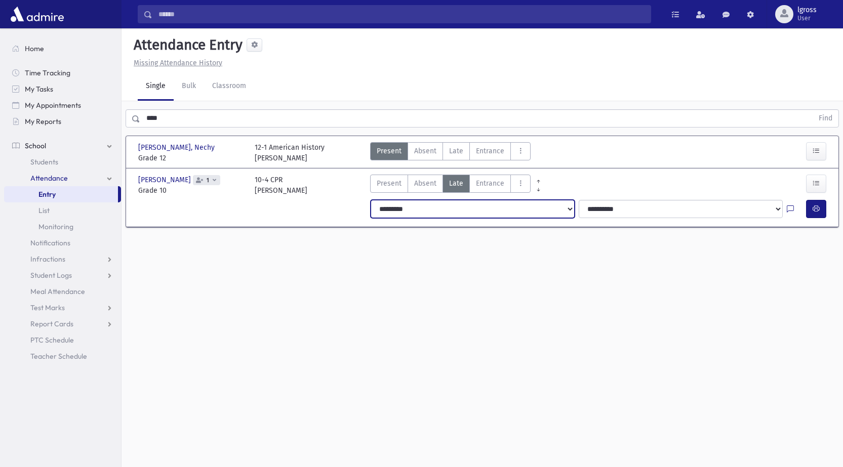
click at [405, 206] on select "**********" at bounding box center [473, 209] width 204 height 18
click at [811, 206] on button "button" at bounding box center [816, 209] width 20 height 18
